Goal: Navigation & Orientation: Find specific page/section

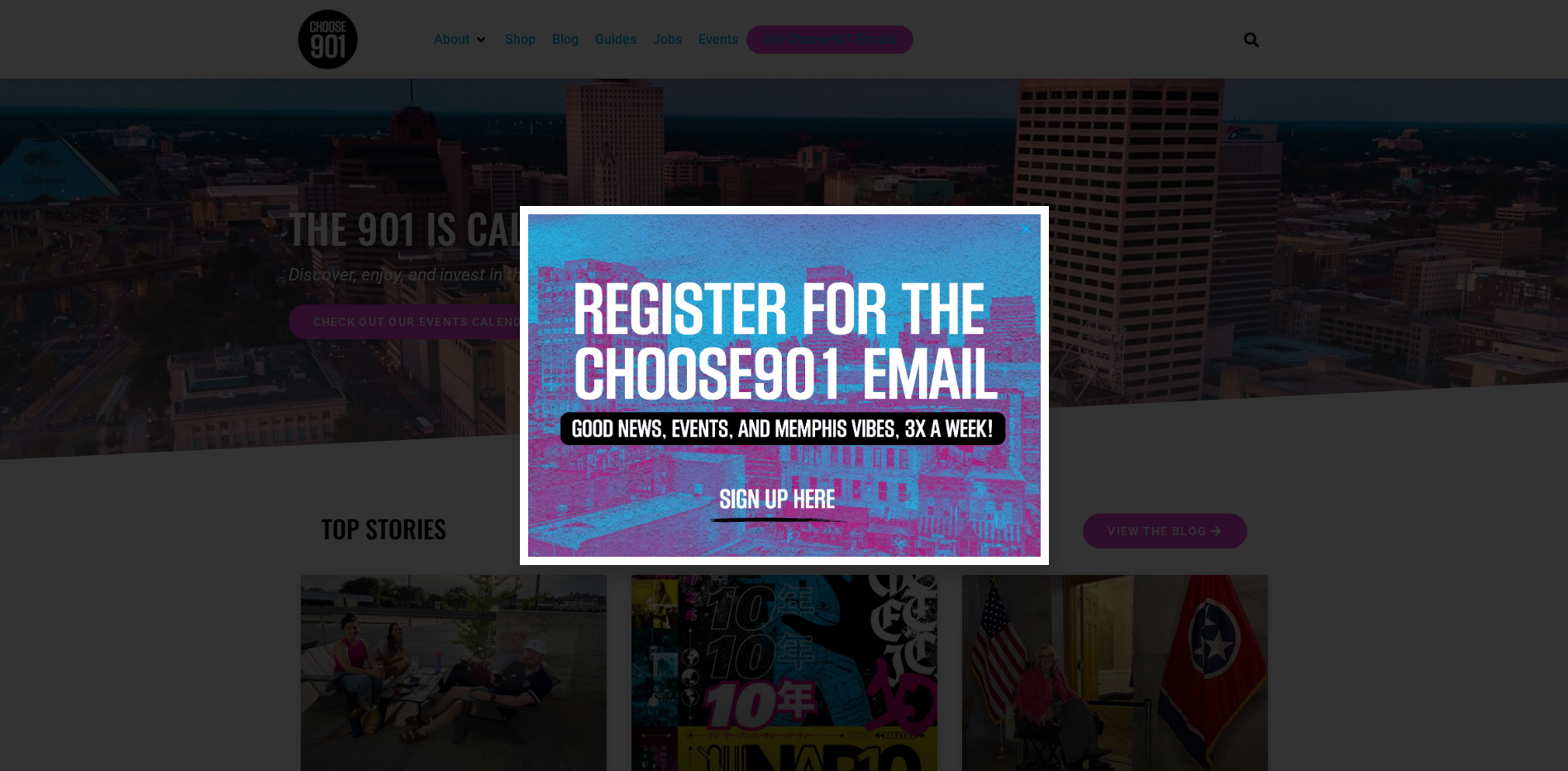
click at [1024, 224] on icon "Close" at bounding box center [1026, 229] width 13 height 13
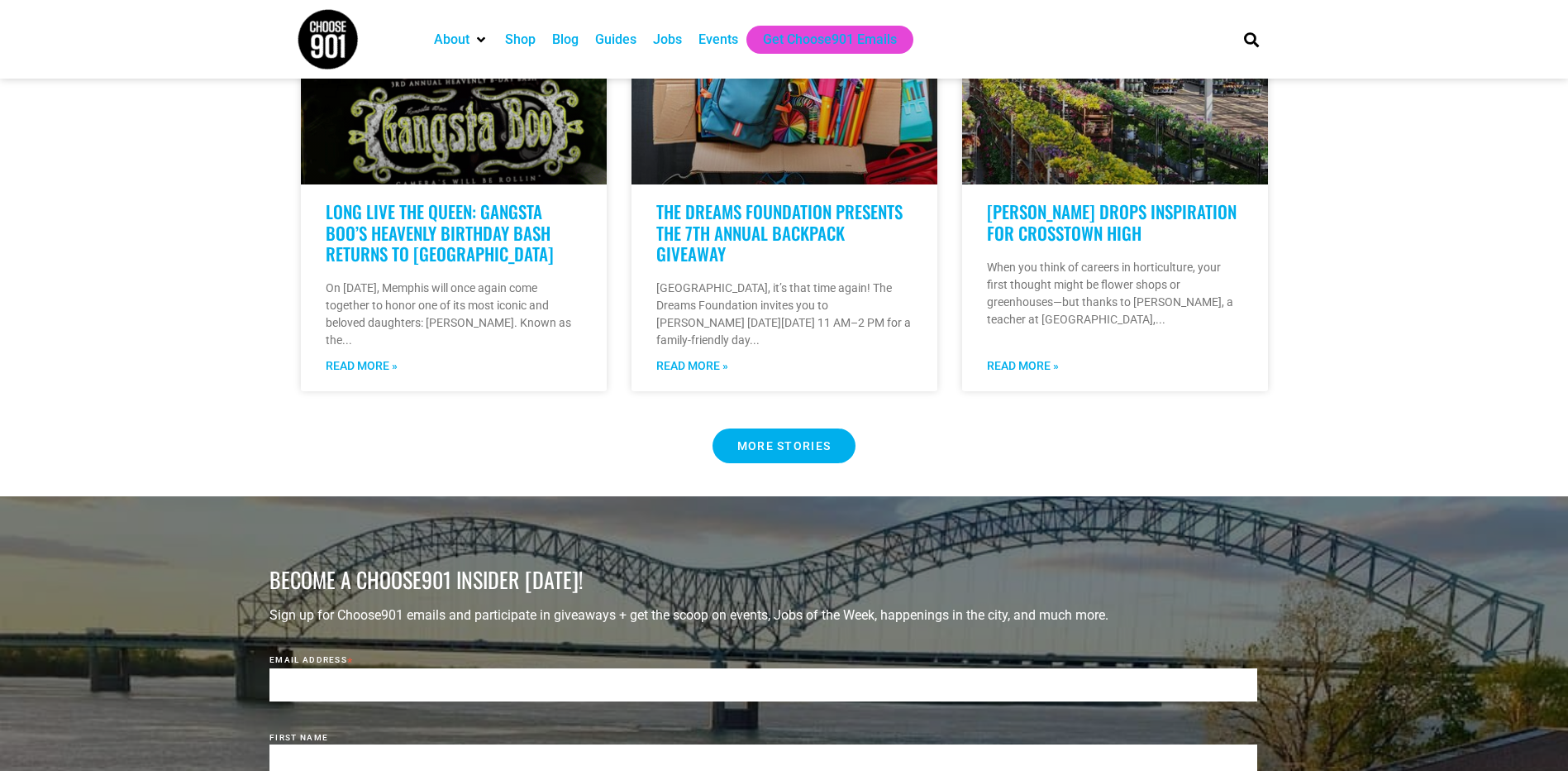
scroll to position [1489, 0]
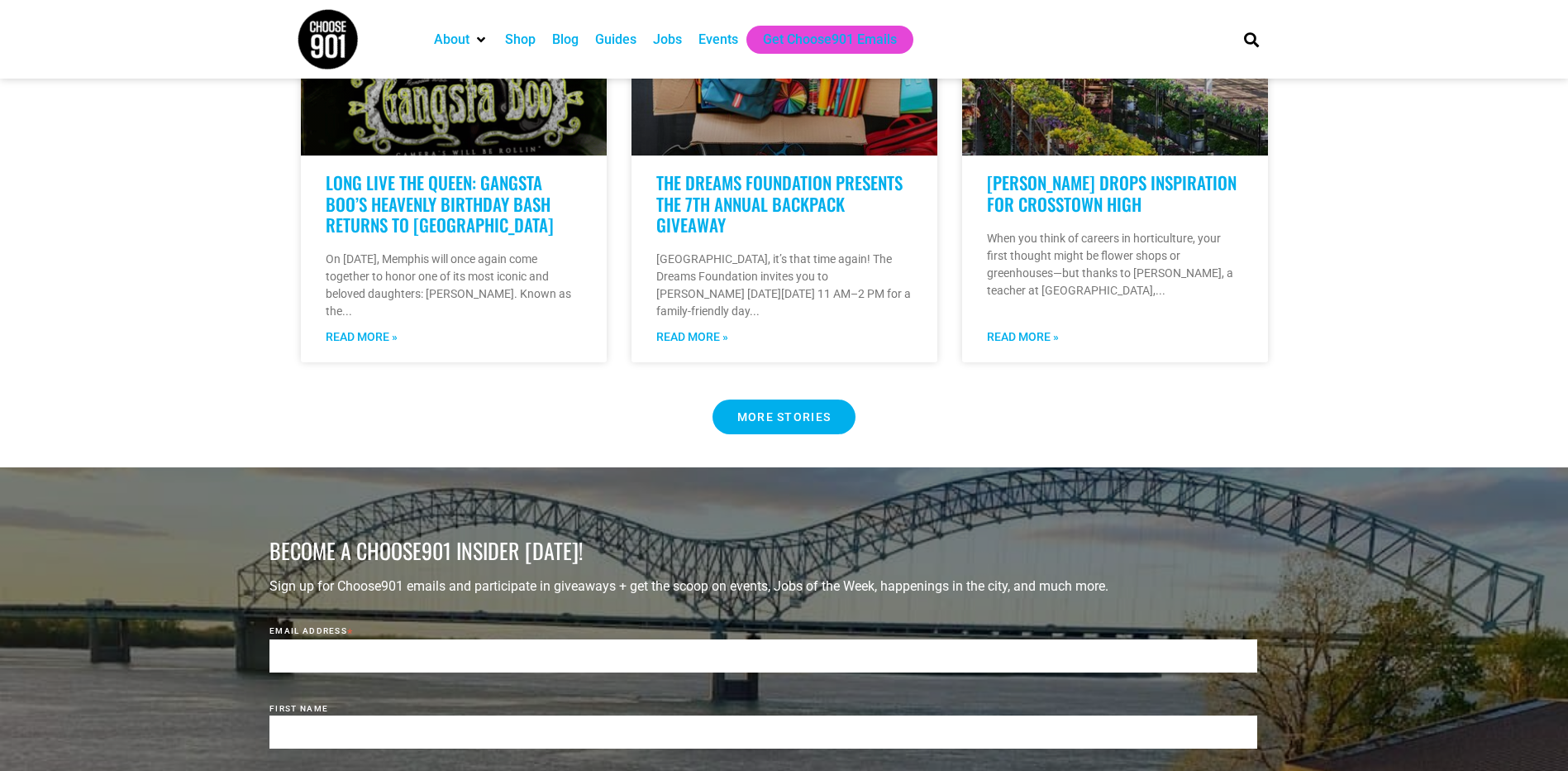
click at [781, 411] on Button "MORE STORIES" at bounding box center [784, 416] width 144 height 35
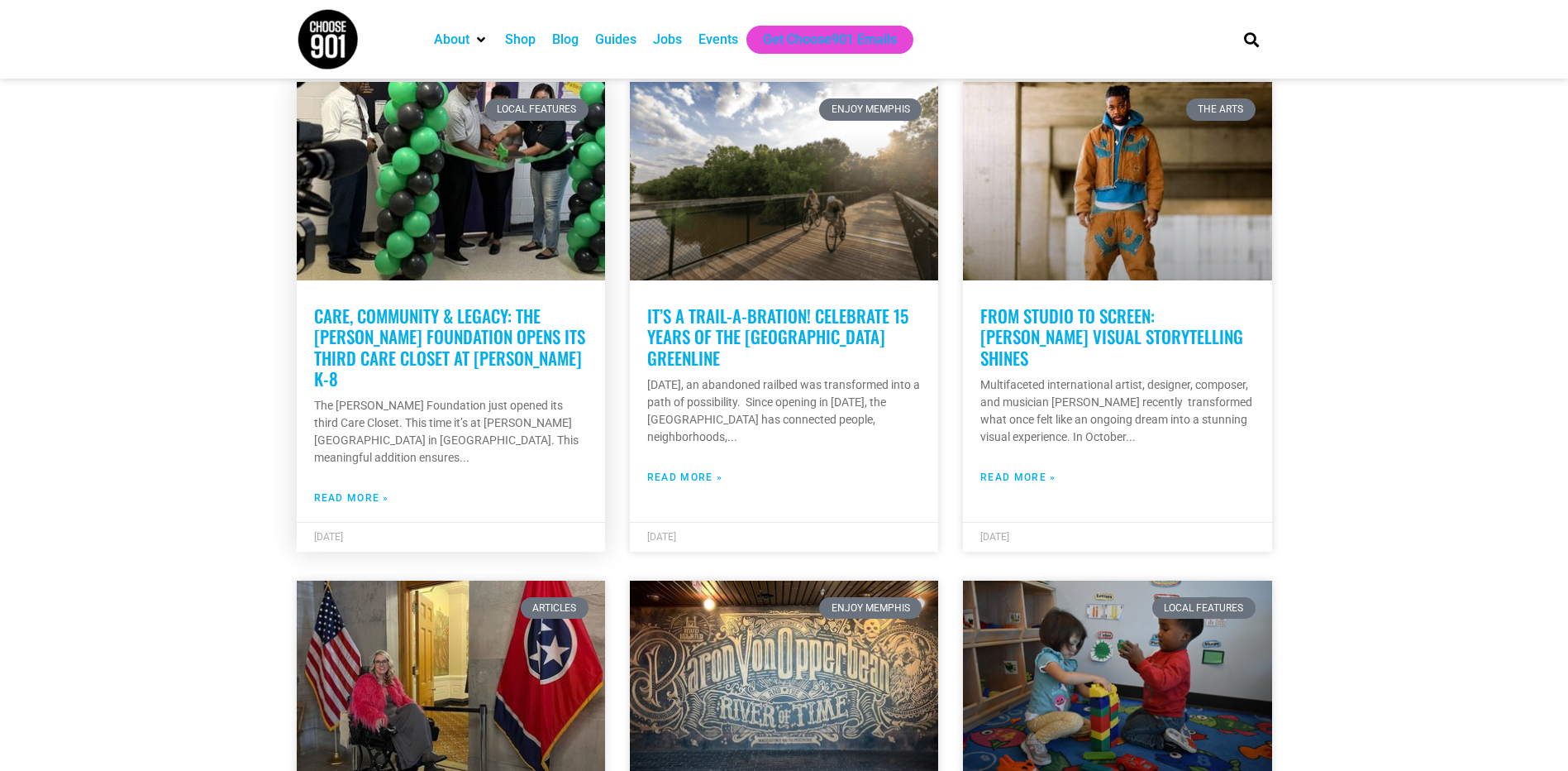
scroll to position [2895, 0]
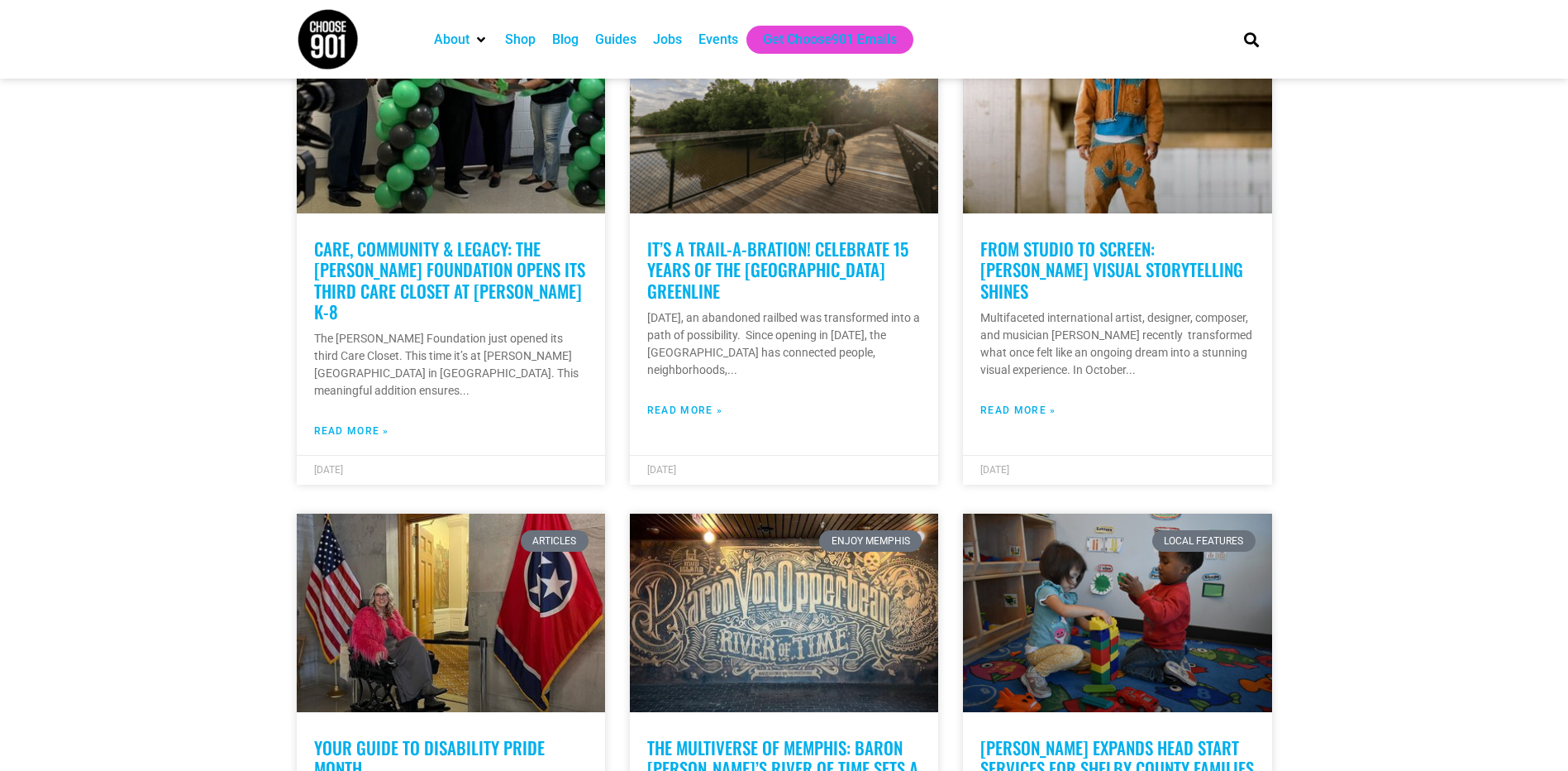
click at [626, 37] on div "Guides" at bounding box center [616, 39] width 41 height 20
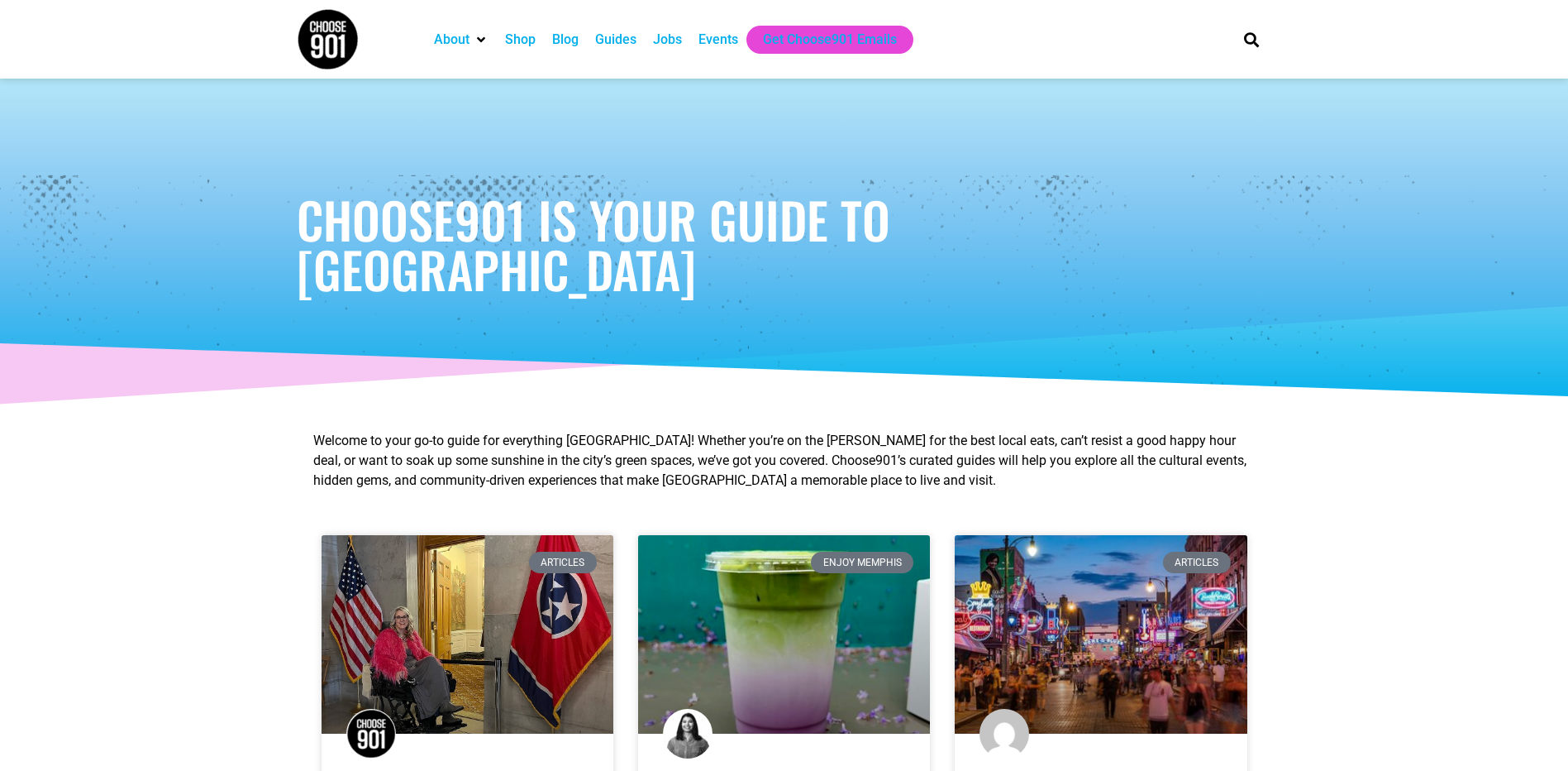
click at [716, 41] on div "Events" at bounding box center [718, 39] width 39 height 20
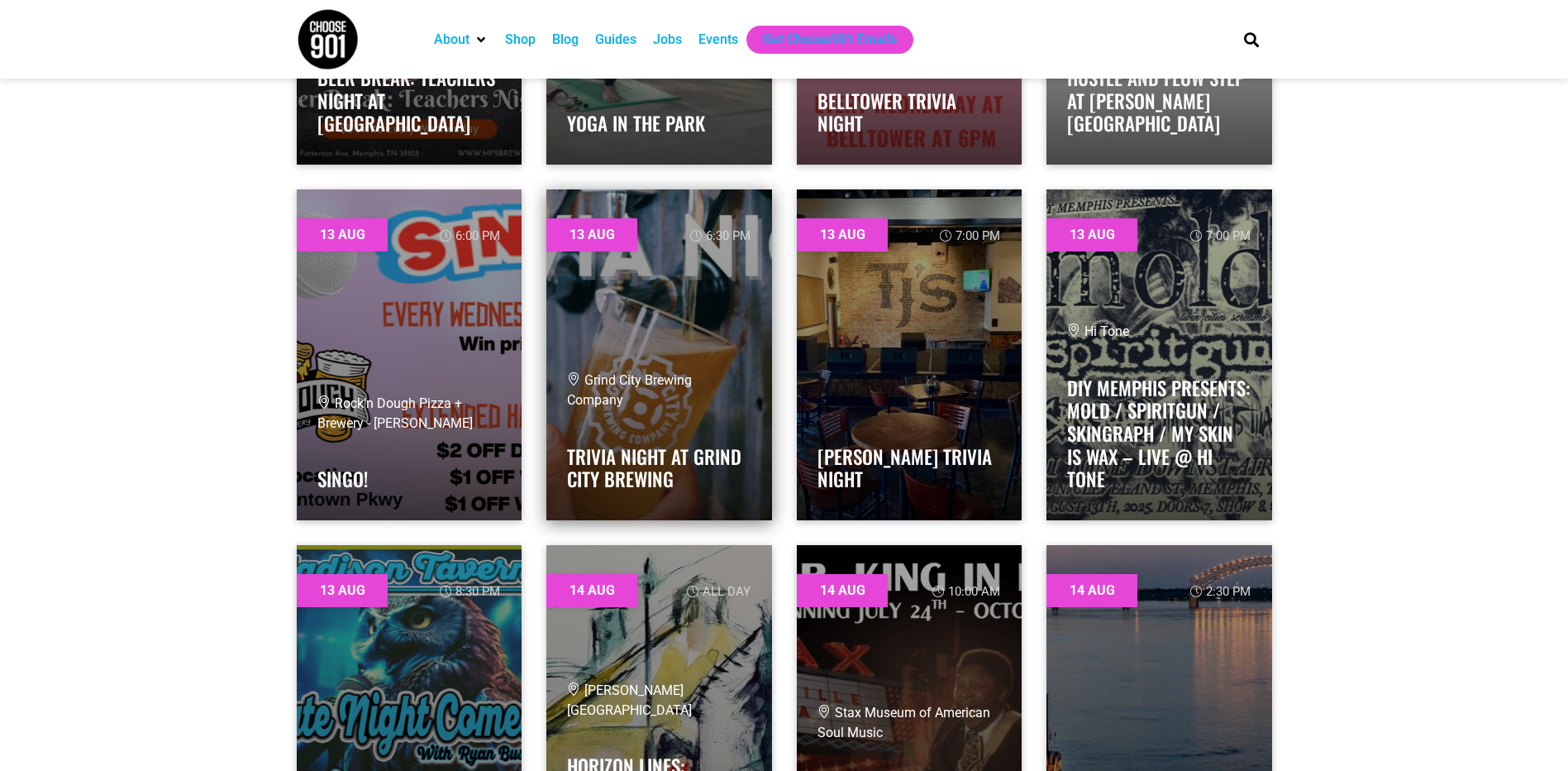
scroll to position [2233, 0]
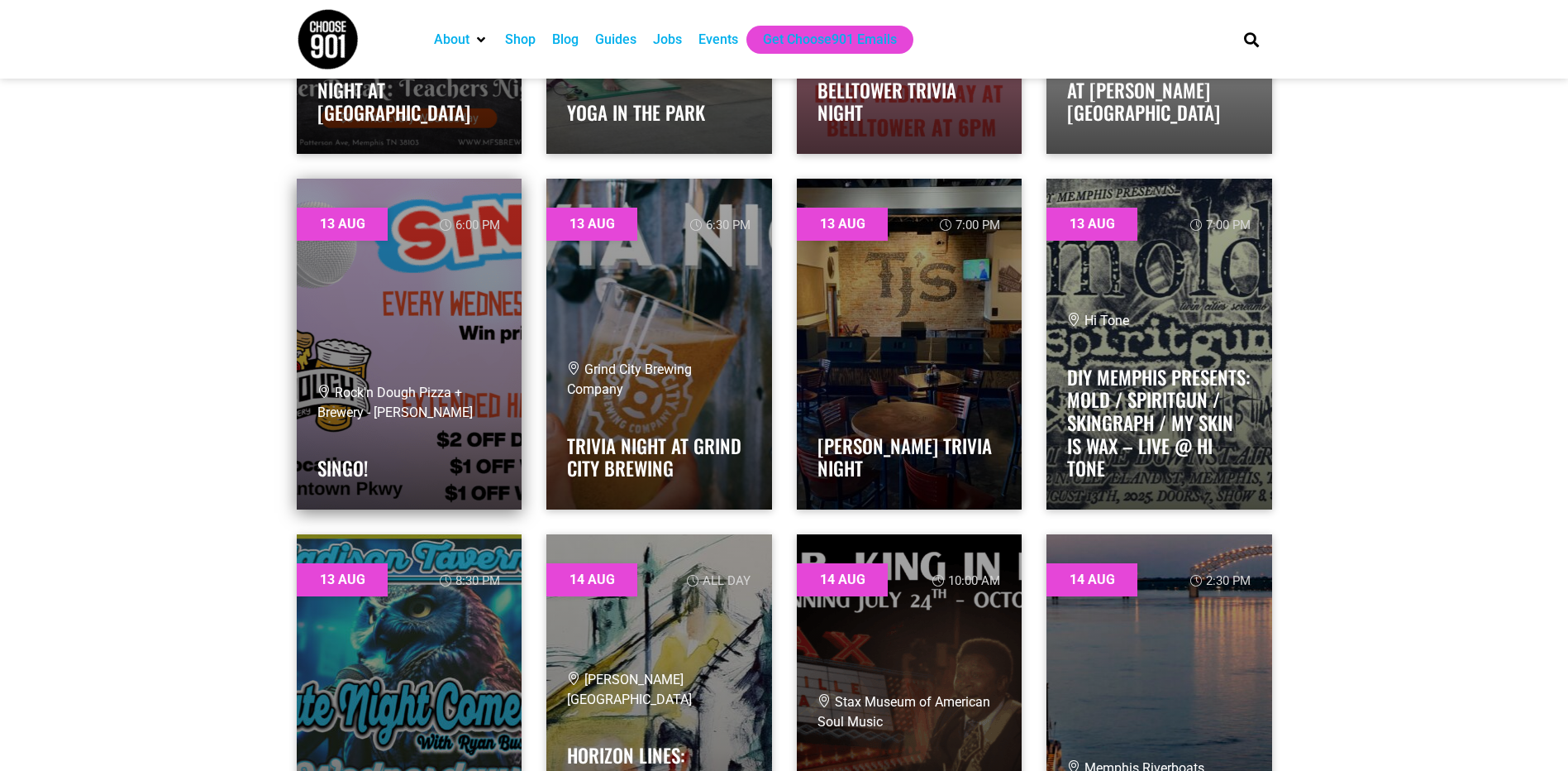
click at [447, 439] on div "Rock'n Dough Pizza + Brewery - [PERSON_NAME] Singo!" at bounding box center [409, 435] width 184 height 105
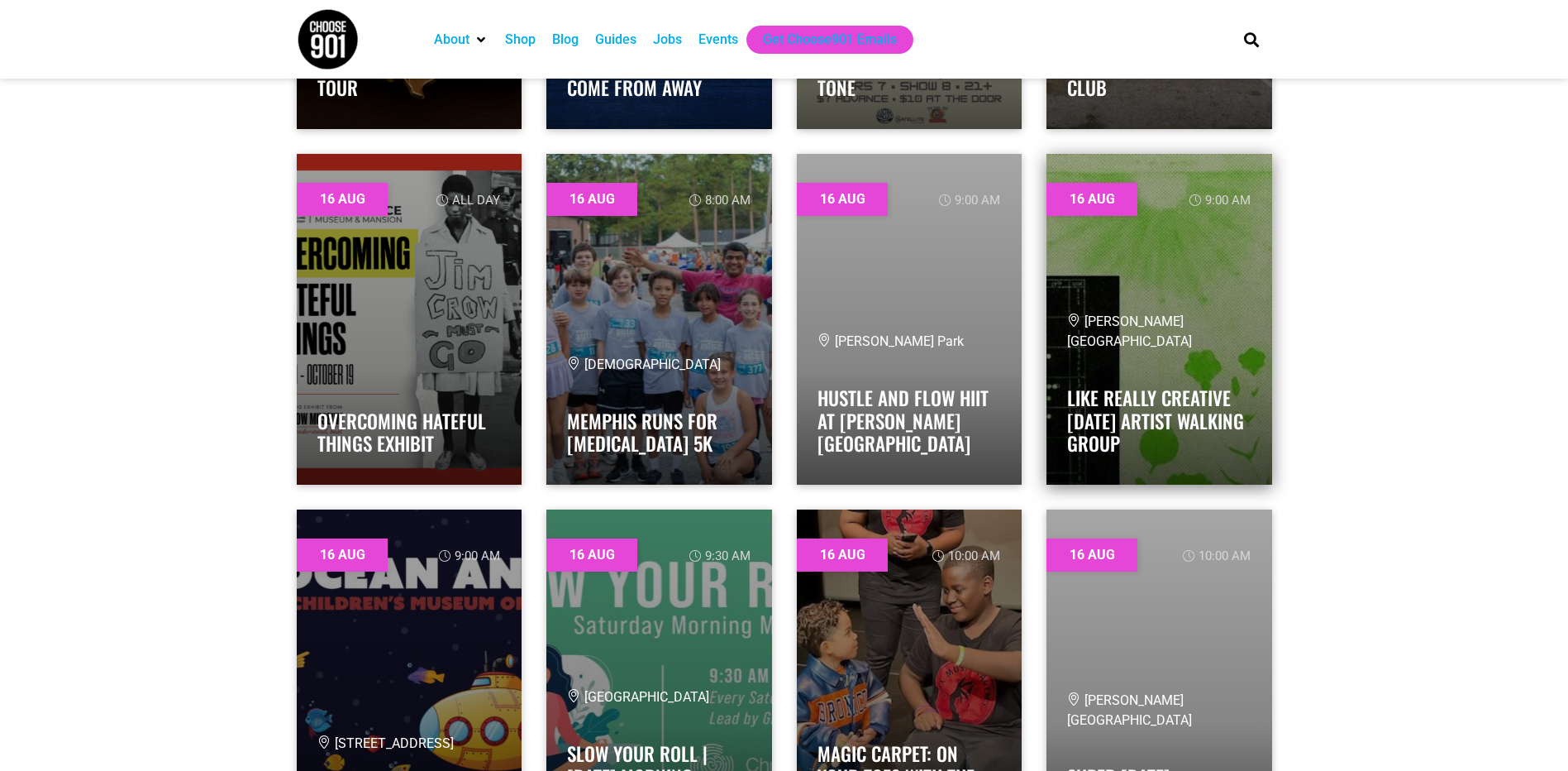
scroll to position [5541, 0]
